Goal: Find specific page/section: Find specific page/section

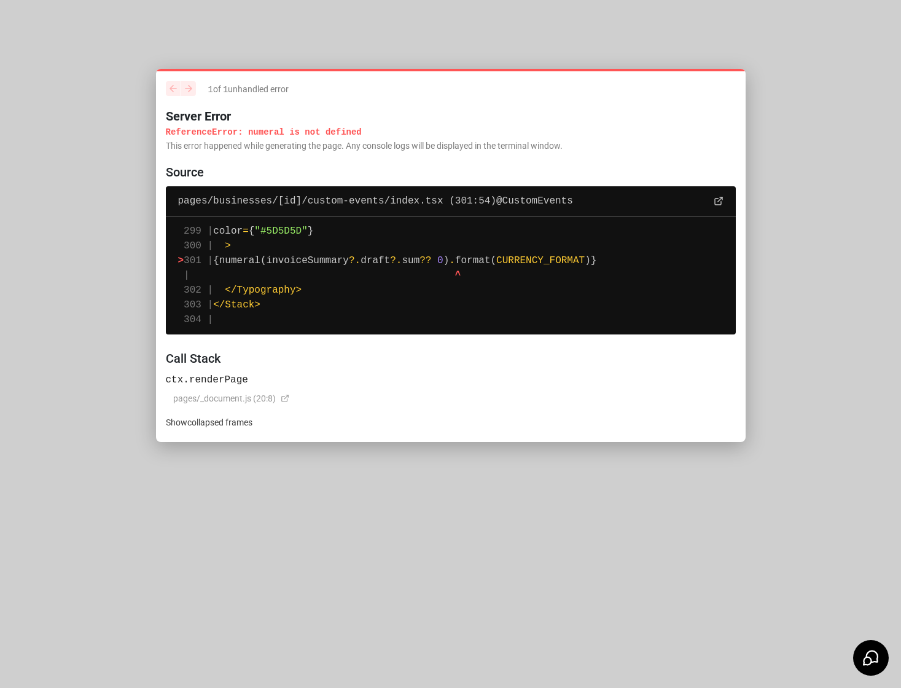
click at [249, 372] on h6 "ctx.renderPage" at bounding box center [451, 379] width 570 height 15
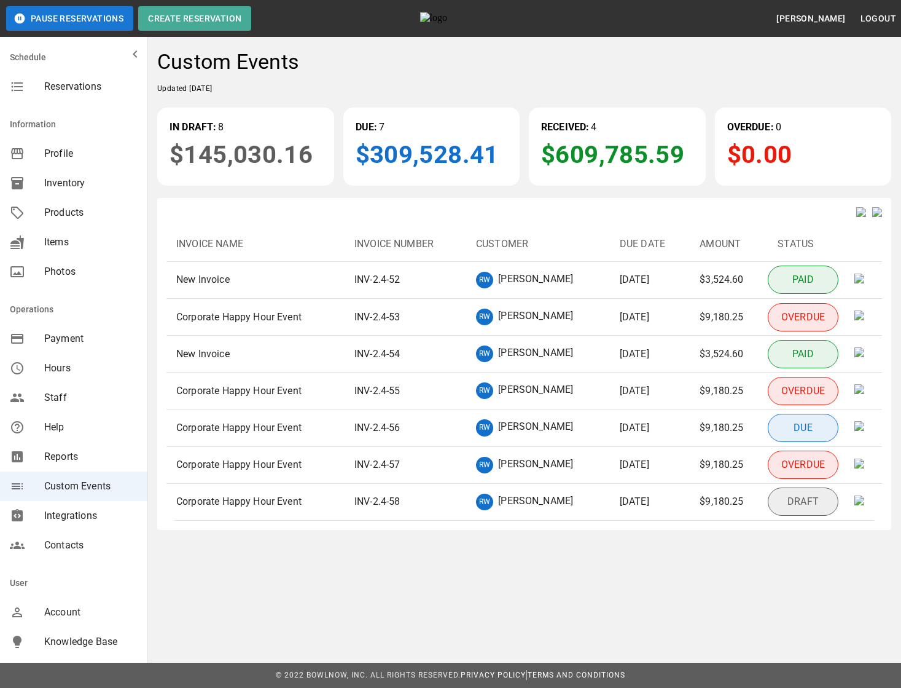
click at [579, 193] on div "Custom Events Updated Sunday July 13, 2025 IN DRAFT: 8 $145,030.16 DUE: 7 $309,…" at bounding box center [524, 289] width 754 height 500
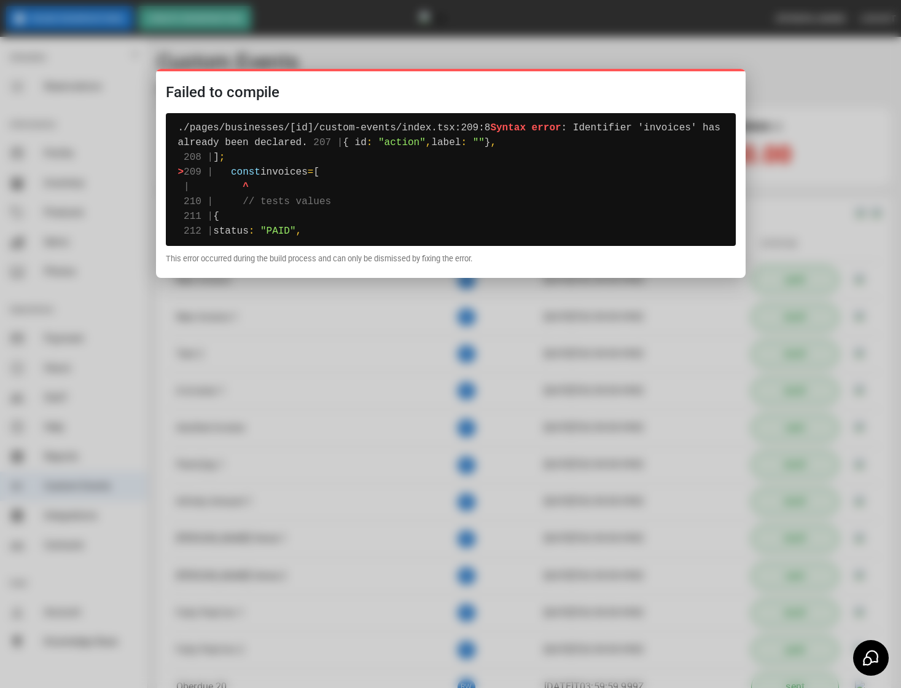
click at [798, 101] on div at bounding box center [450, 344] width 901 height 688
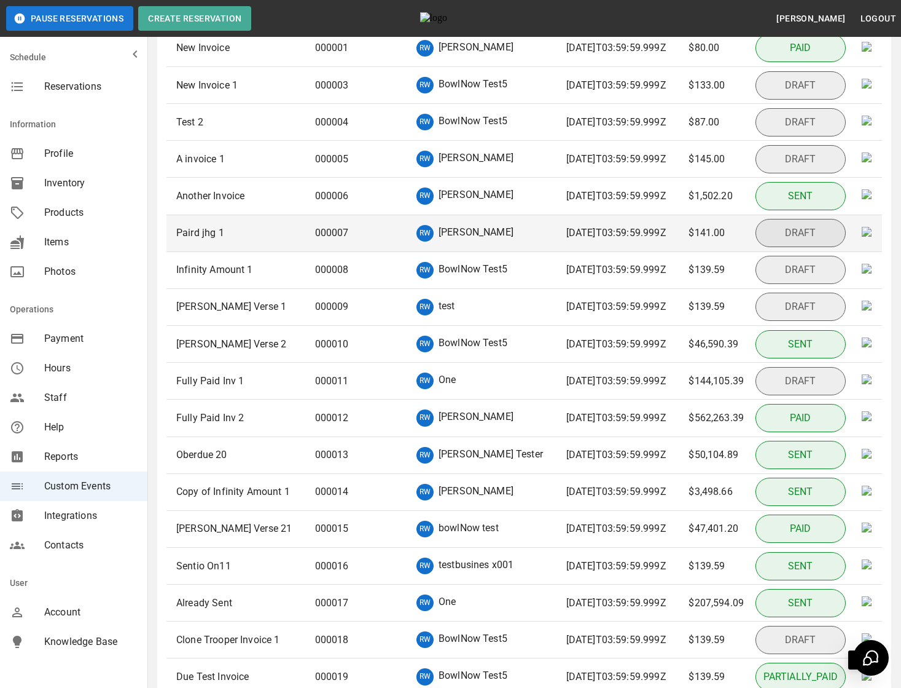
scroll to position [346, 0]
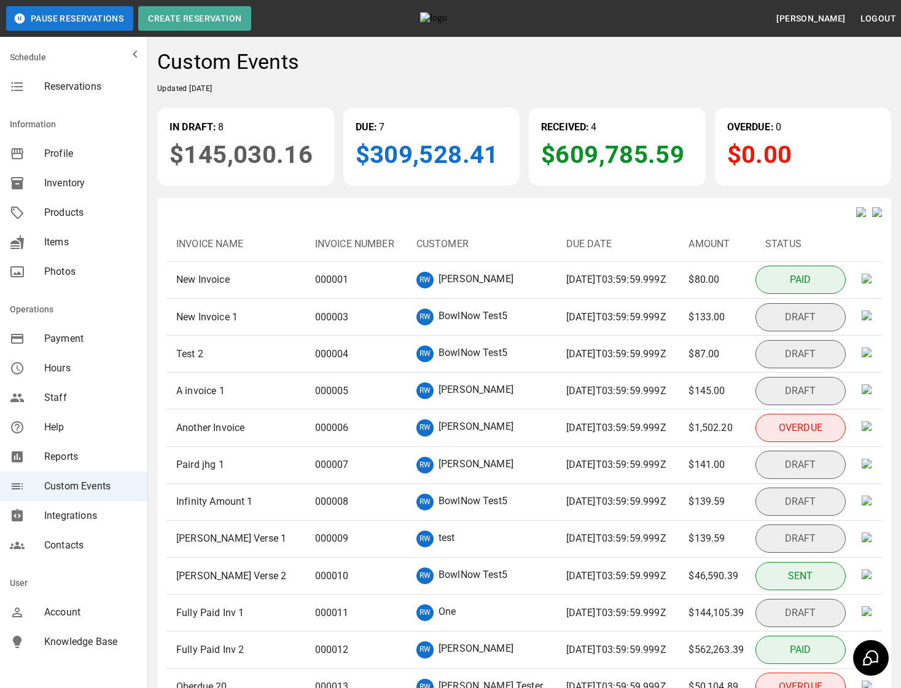
click at [870, 283] on img "sticky table" at bounding box center [867, 278] width 10 height 10
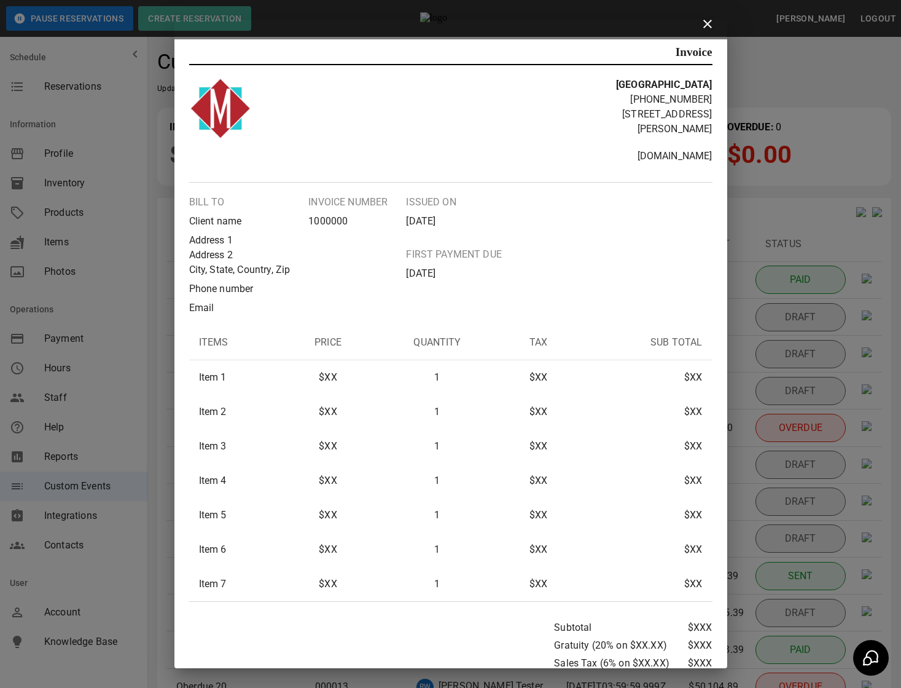
click at [803, 136] on div "Invoice Midway Bowling Center +1 (717) 249-1222 1561 Holly Pike Carlisle, PA, 1…" at bounding box center [450, 344] width 901 height 688
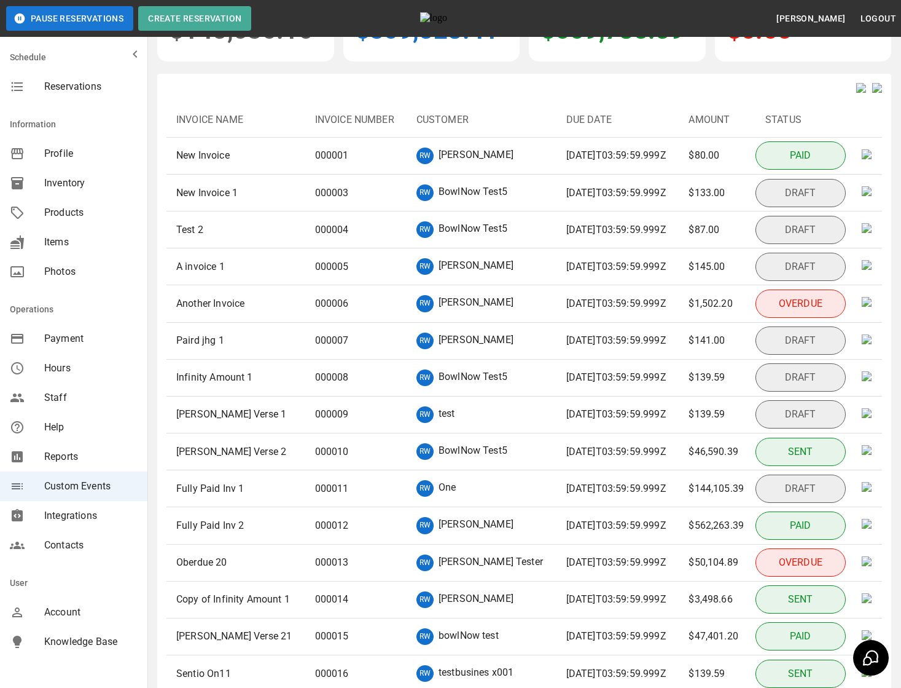
scroll to position [354, 0]
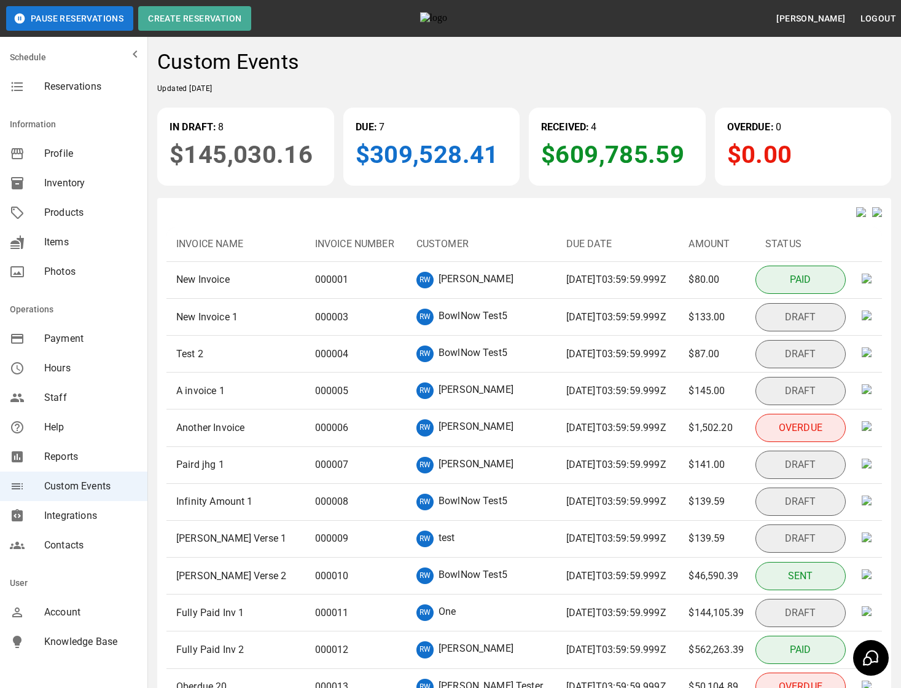
copy p "2025-09-23T03:59:59.999Z"
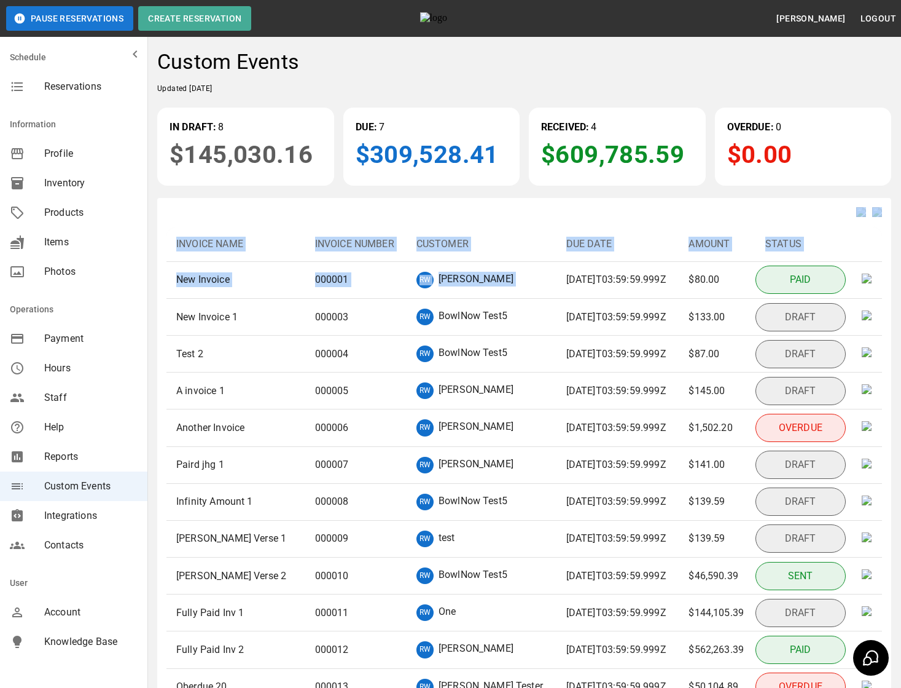
drag, startPoint x: 549, startPoint y: 289, endPoint x: 688, endPoint y: 211, distance: 159.3
click at [688, 212] on div "Invoice Name Invoice Number Customer Due Date Amount Status New Invoice 000001 …" at bounding box center [524, 567] width 734 height 739
click at [688, 211] on div at bounding box center [525, 212] width 716 height 10
